Goal: Task Accomplishment & Management: Complete application form

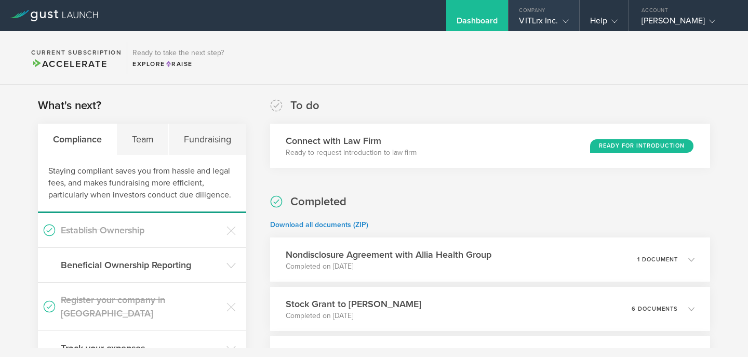
click at [547, 19] on div "VITLrx Inc." at bounding box center [543, 24] width 49 height 16
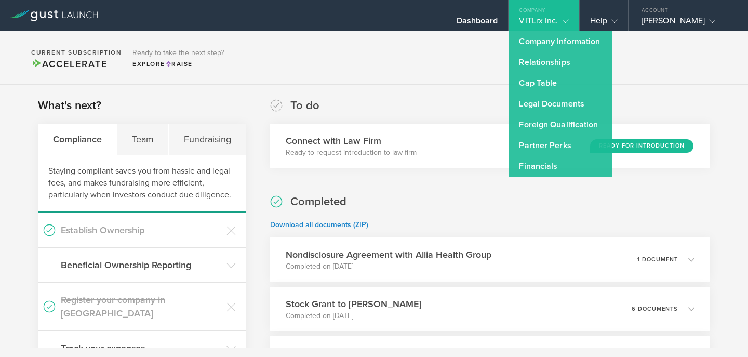
click at [55, 11] on icon at bounding box center [56, 14] width 5 height 8
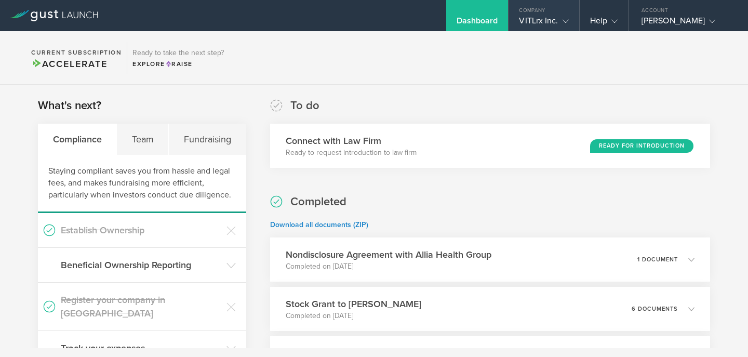
click at [556, 31] on div "VITLrx Inc." at bounding box center [543, 24] width 49 height 16
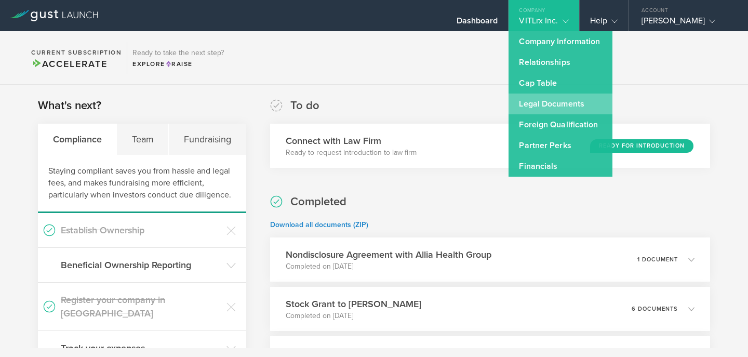
click at [540, 99] on link "Legal Documents" at bounding box center [561, 103] width 104 height 21
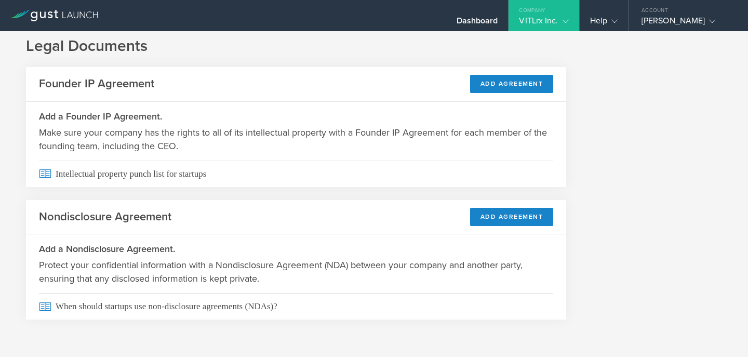
scroll to position [18, 0]
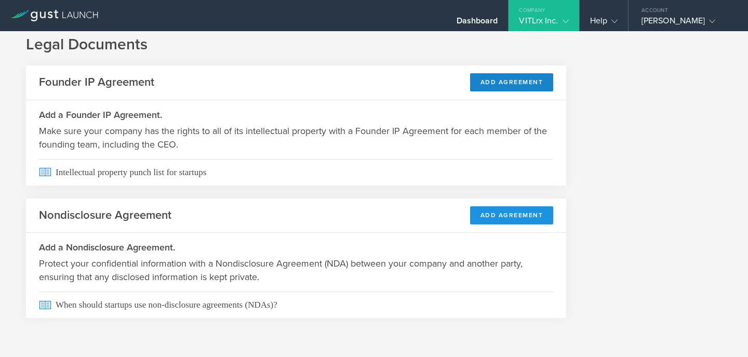
click at [528, 218] on button "Add Agreement" at bounding box center [512, 215] width 84 height 18
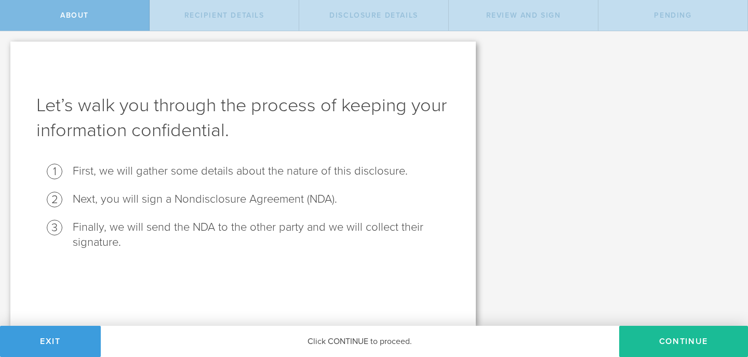
click at [226, 168] on li "First, we will gather some details about the nature of this disclosure." at bounding box center [261, 171] width 377 height 15
click at [73, 172] on li "First, we will gather some details about the nature of this disclosure." at bounding box center [261, 171] width 377 height 15
click at [647, 334] on button "Continue" at bounding box center [683, 341] width 129 height 31
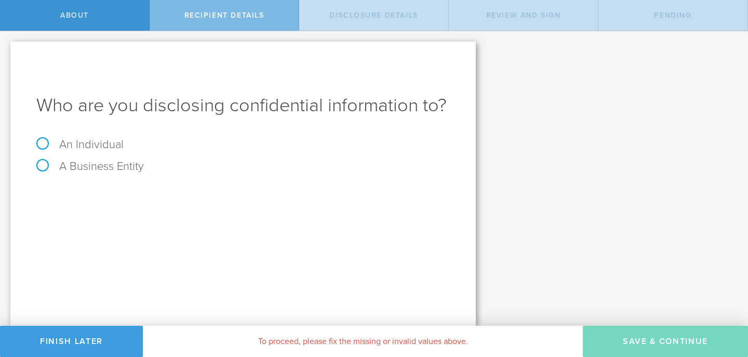
click at [39, 140] on label "An Individual" at bounding box center [79, 145] width 87 height 14
click at [7, 48] on input "An Individual" at bounding box center [3, 39] width 7 height 17
radio input "true"
click at [243, 207] on div "Name The first and last name of the person that you are disclosing confidential…" at bounding box center [242, 210] width 413 height 57
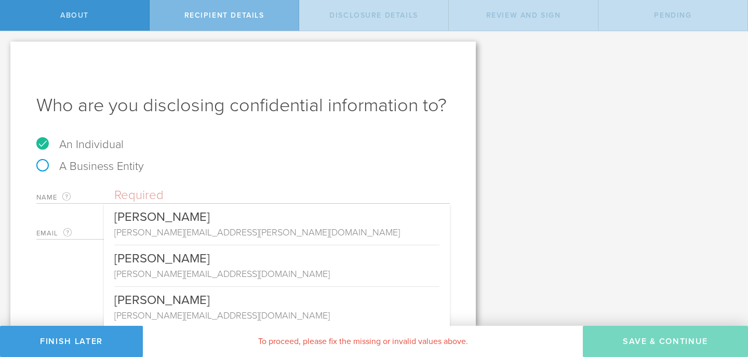
click at [184, 198] on input "text" at bounding box center [282, 196] width 336 height 16
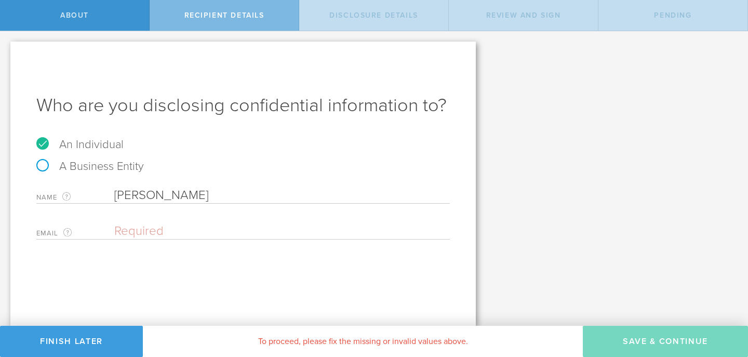
type input "[PERSON_NAME]"
click at [167, 235] on input "email" at bounding box center [279, 231] width 330 height 16
paste input "[PERSON_NAME][EMAIL_ADDRESS][PERSON_NAME][DOMAIN_NAME]"
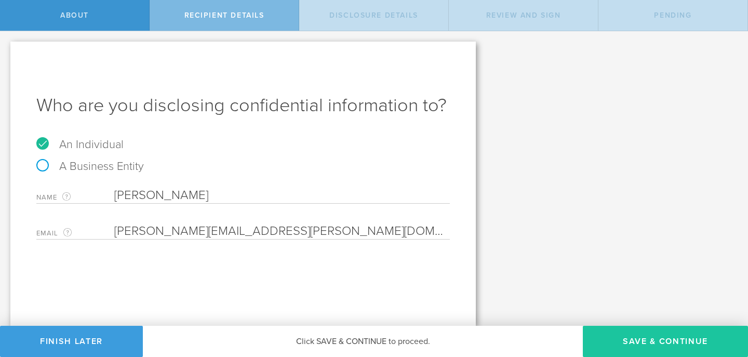
type input "[PERSON_NAME][EMAIL_ADDRESS][PERSON_NAME][DOMAIN_NAME]"
click at [608, 341] on button "Save & Continue" at bounding box center [665, 341] width 165 height 31
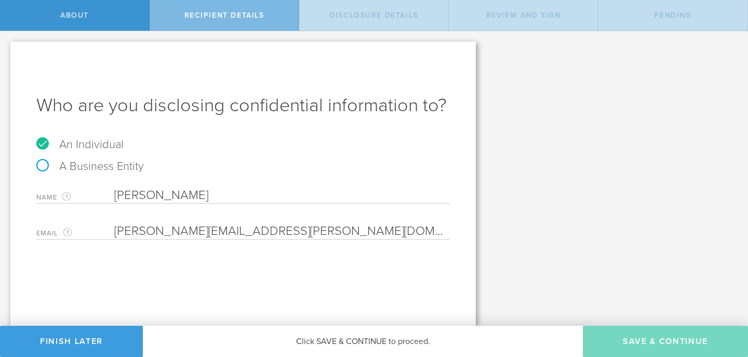
select select "string:5 years"
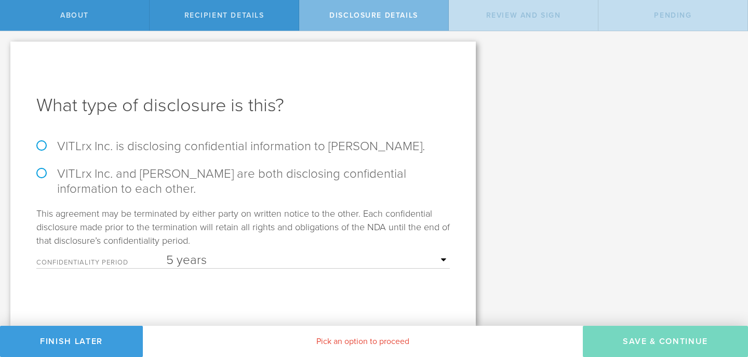
click at [40, 144] on label "VITLrx Inc. is disclosing confidential information to Jon Stanford." at bounding box center [242, 146] width 413 height 15
click at [7, 53] on input "VITLrx Inc. is disclosing confidential information to Jon Stanford." at bounding box center [3, 42] width 7 height 22
radio input "true"
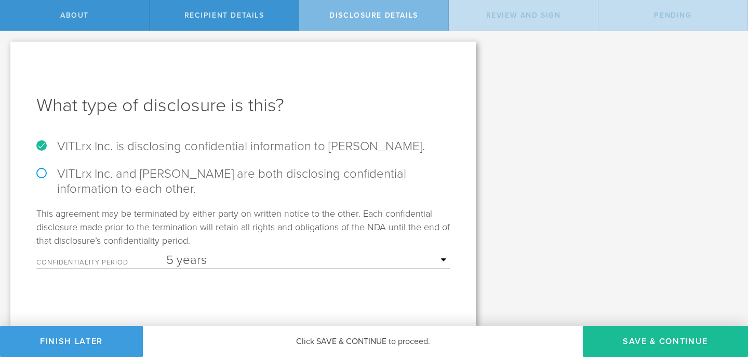
click at [208, 266] on select "1 year 2 years 3 years 4 years 5 years" at bounding box center [308, 260] width 284 height 16
click at [623, 345] on button "Save & Continue" at bounding box center [665, 341] width 165 height 31
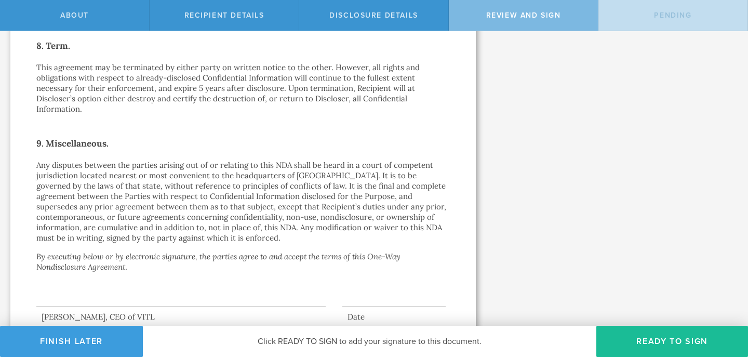
scroll to position [910, 0]
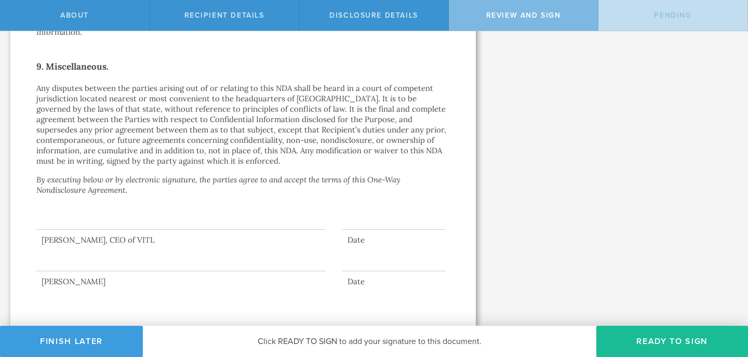
click at [98, 227] on div at bounding box center [180, 209] width 289 height 42
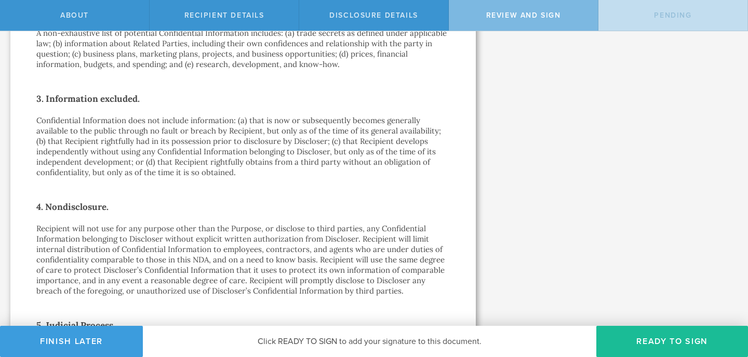
scroll to position [0, 0]
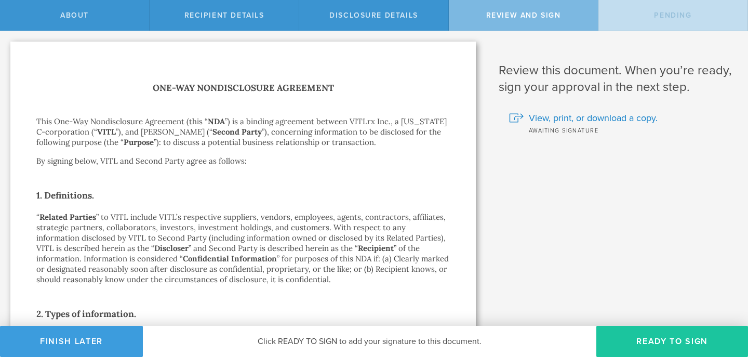
click at [661, 338] on button "Ready to Sign" at bounding box center [672, 341] width 152 height 31
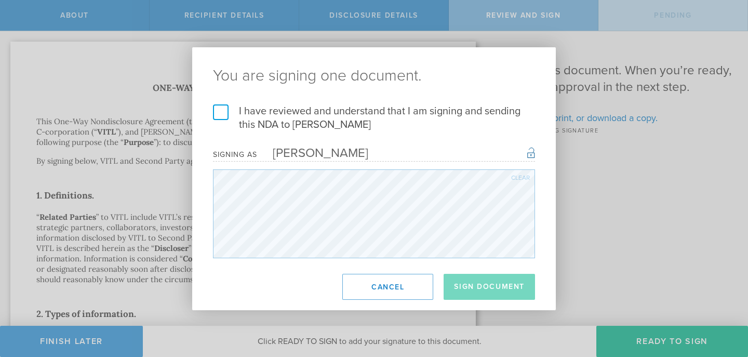
click at [224, 115] on label "I have reviewed and understand that I am signing and sending this NDA to Jon St…" at bounding box center [374, 117] width 322 height 27
click at [0, 0] on input "I have reviewed and understand that I am signing and sending this NDA to Jon St…" at bounding box center [0, 0] width 0 height 0
click at [486, 283] on button "Sign Document" at bounding box center [489, 287] width 91 height 26
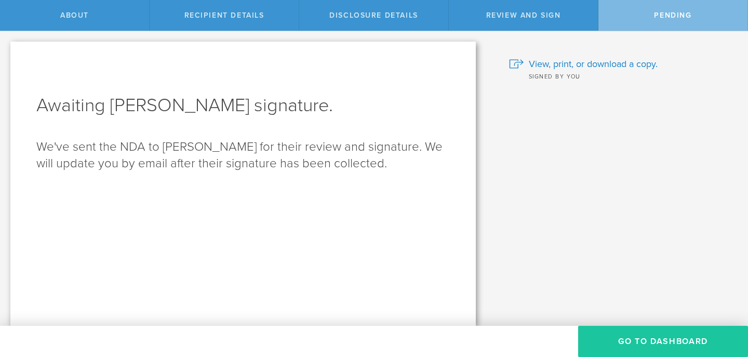
click at [626, 333] on button "Go to dashboard" at bounding box center [663, 341] width 170 height 31
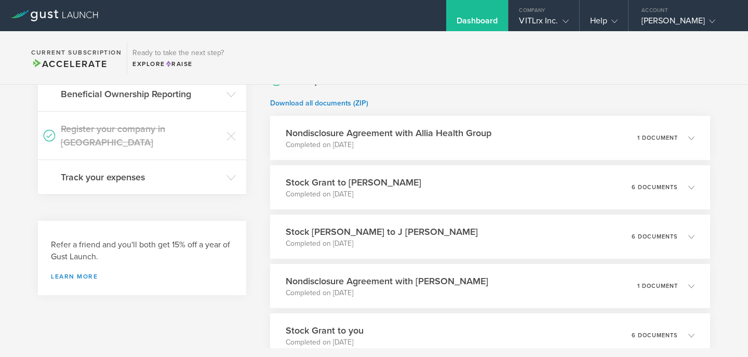
scroll to position [175, 0]
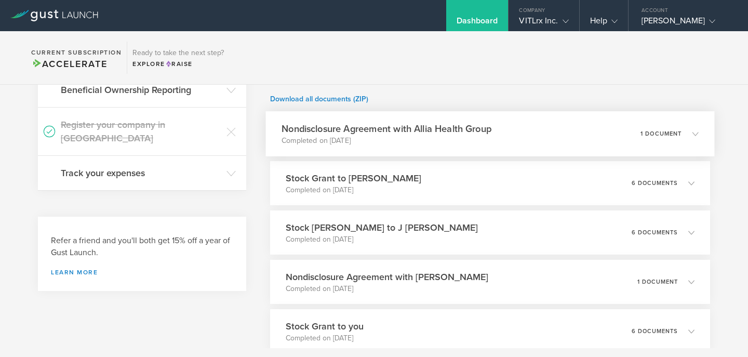
click at [338, 134] on h3 "Nondisclosure Agreement with Allia Health Group" at bounding box center [387, 129] width 210 height 14
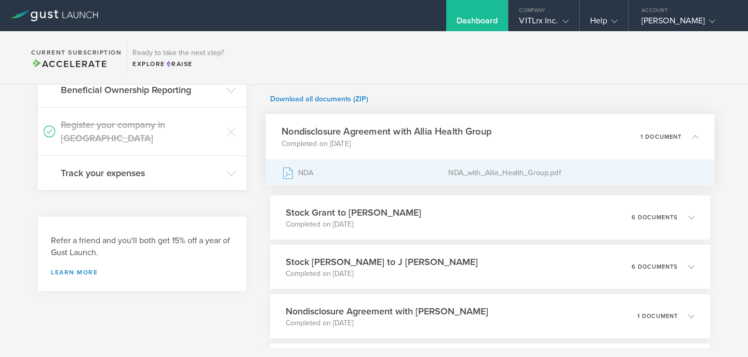
click at [433, 172] on div "NDA" at bounding box center [365, 172] width 167 height 26
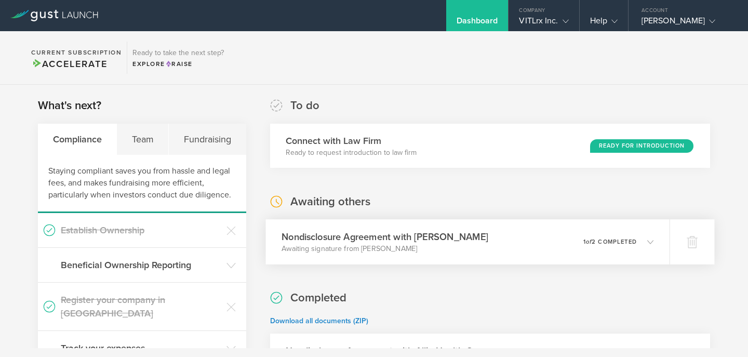
click at [529, 245] on div "Nondisclosure Agreement with [PERSON_NAME] Awaiting signature from [PERSON_NAME…" at bounding box center [467, 241] width 404 height 45
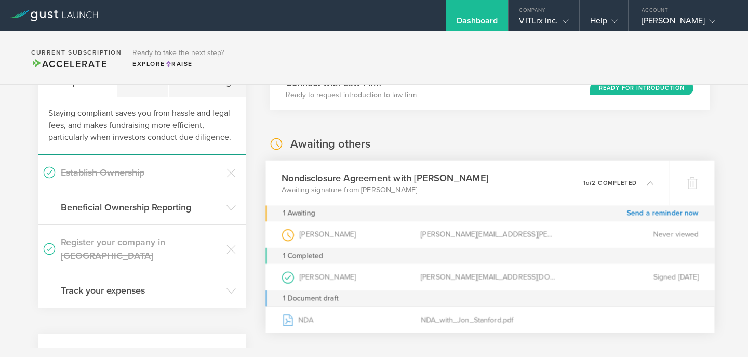
scroll to position [58, 0]
